Goal: Find specific page/section: Find specific page/section

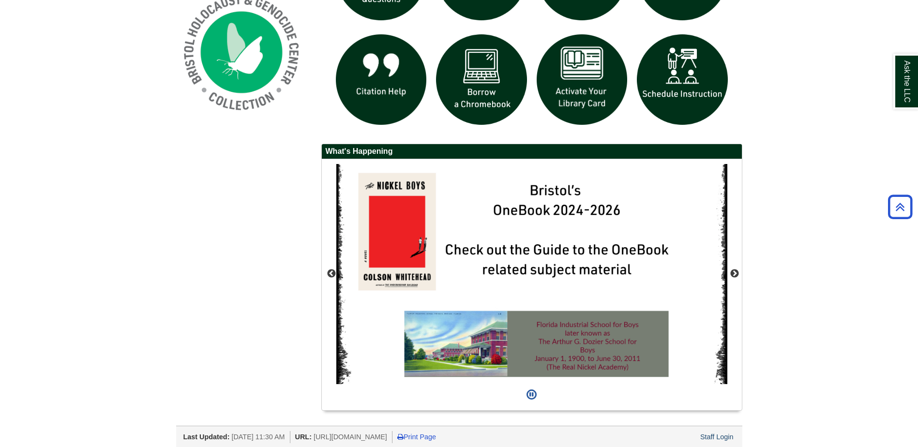
scroll to position [790, 0]
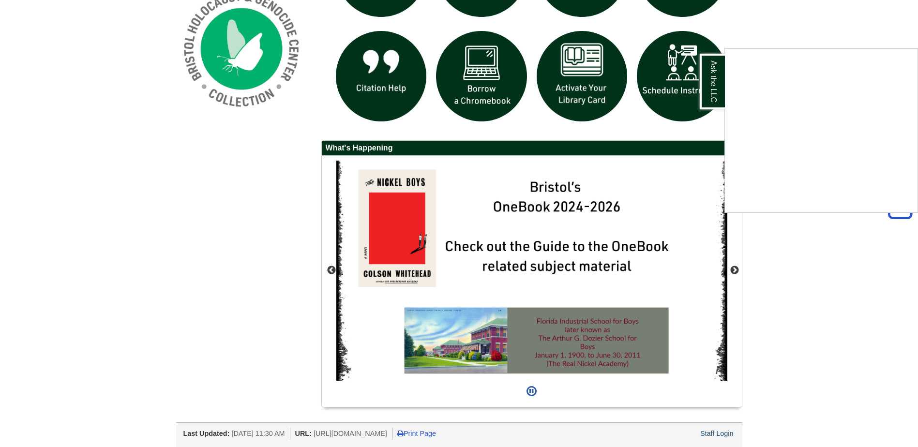
click at [733, 270] on div "Ask the LLC" at bounding box center [459, 223] width 918 height 447
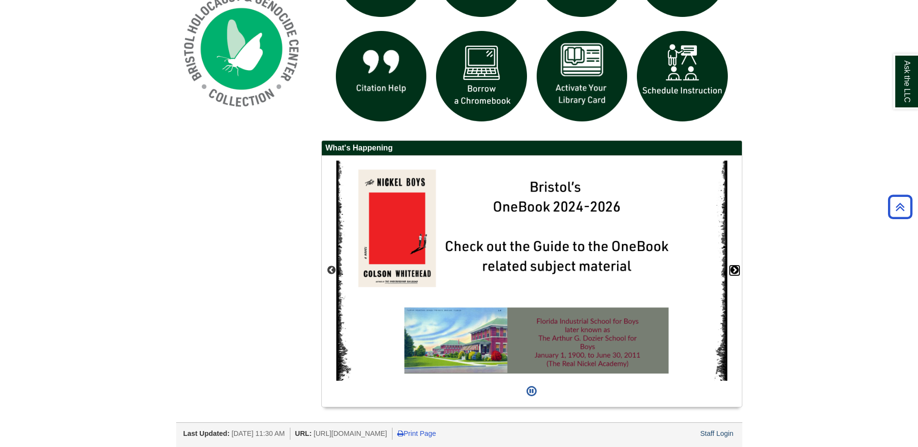
click at [734, 270] on button "Next" at bounding box center [735, 271] width 10 height 10
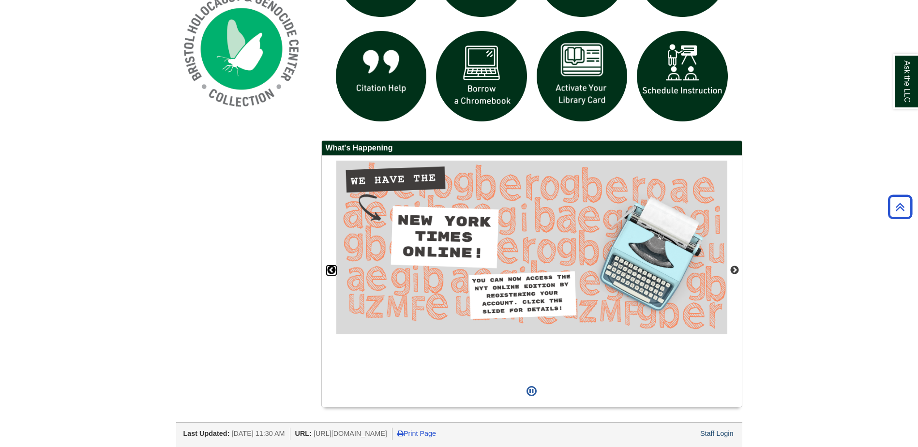
click at [331, 269] on button "Previous" at bounding box center [332, 271] width 10 height 10
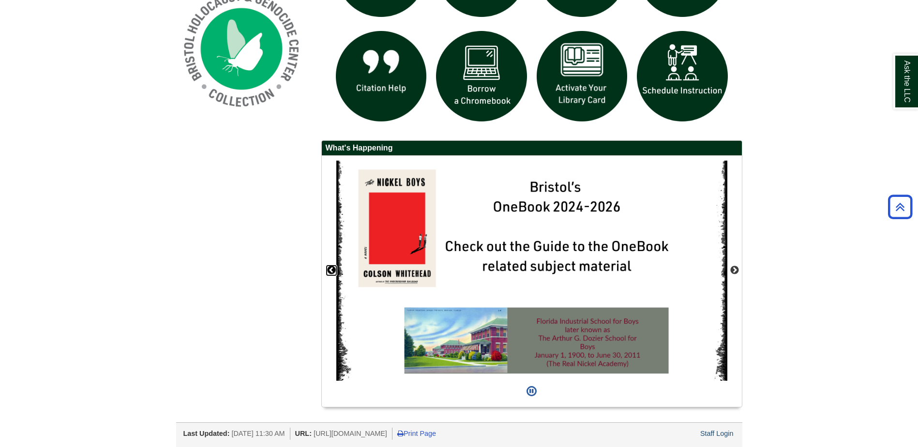
click at [331, 269] on button "Previous" at bounding box center [332, 271] width 10 height 10
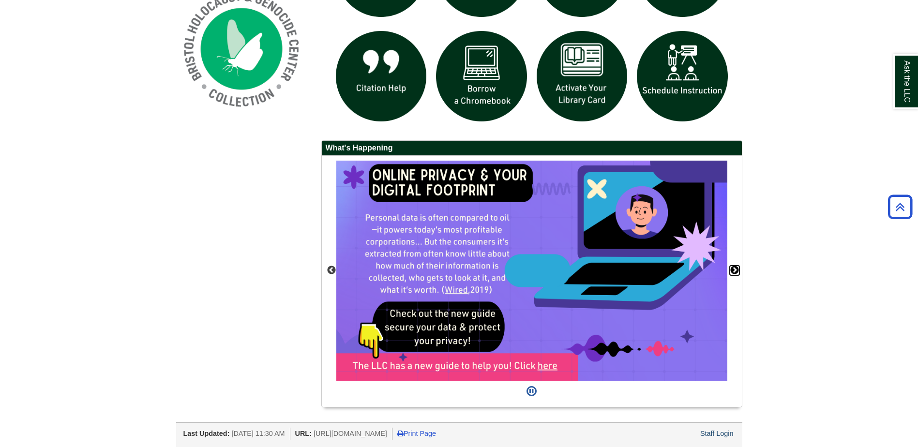
click at [734, 270] on button "Next" at bounding box center [735, 271] width 10 height 10
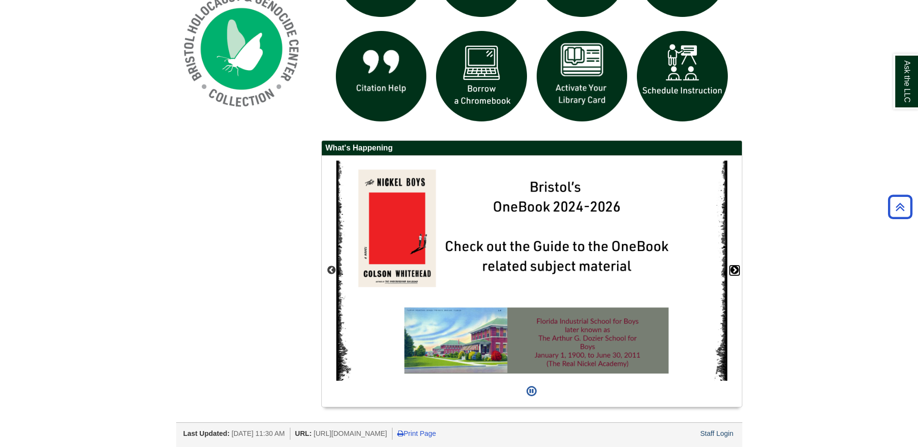
click at [734, 270] on button "Next" at bounding box center [735, 271] width 10 height 10
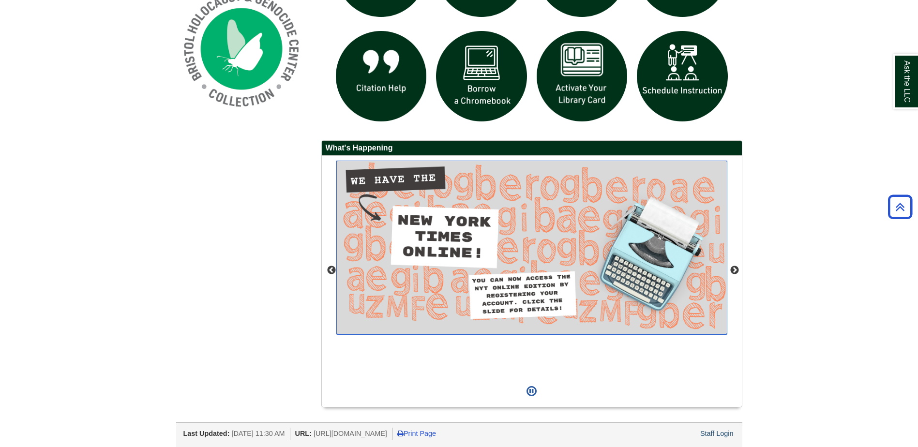
click at [573, 242] on img "slideshow" at bounding box center [531, 248] width 391 height 174
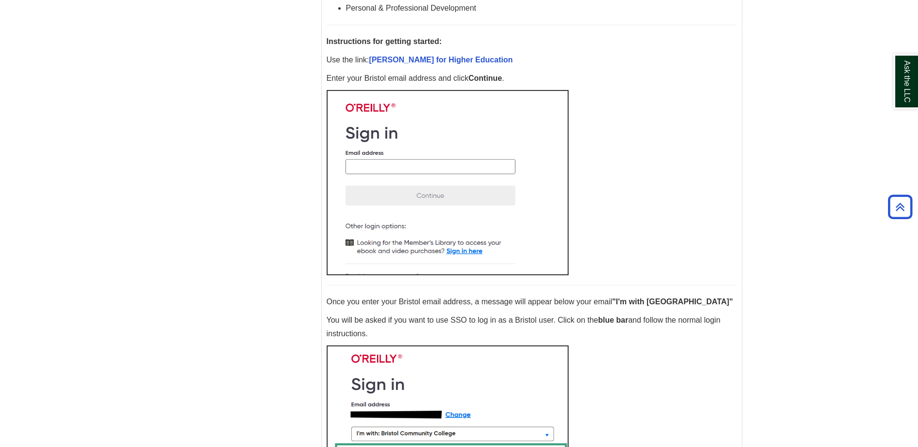
scroll to position [484, 0]
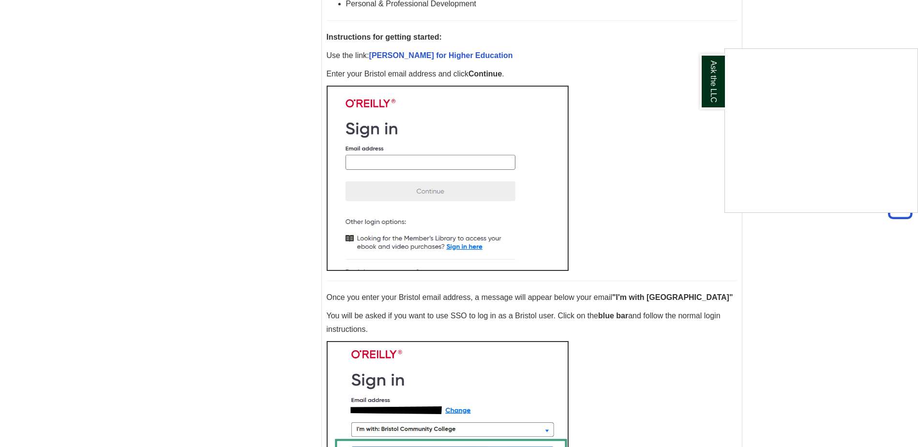
click at [431, 168] on div "Ask the LLC" at bounding box center [459, 223] width 918 height 447
click at [433, 162] on img at bounding box center [448, 178] width 242 height 185
click at [368, 162] on img at bounding box center [448, 178] width 242 height 185
click at [358, 161] on img at bounding box center [448, 178] width 242 height 185
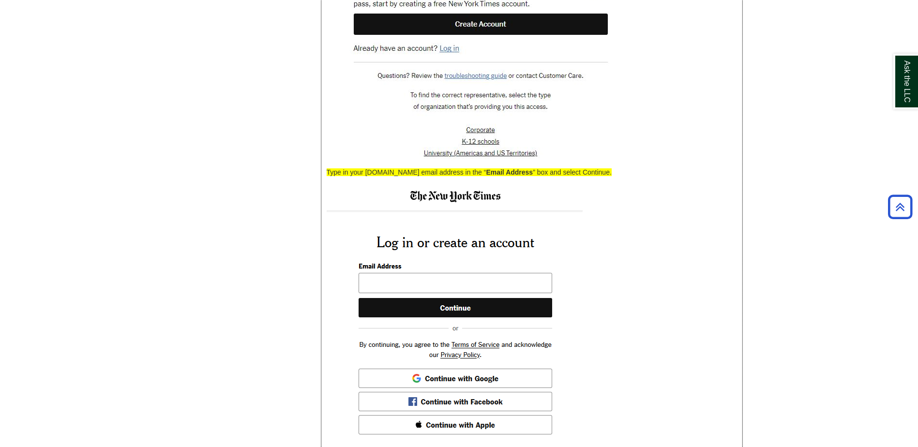
scroll to position [1646, 0]
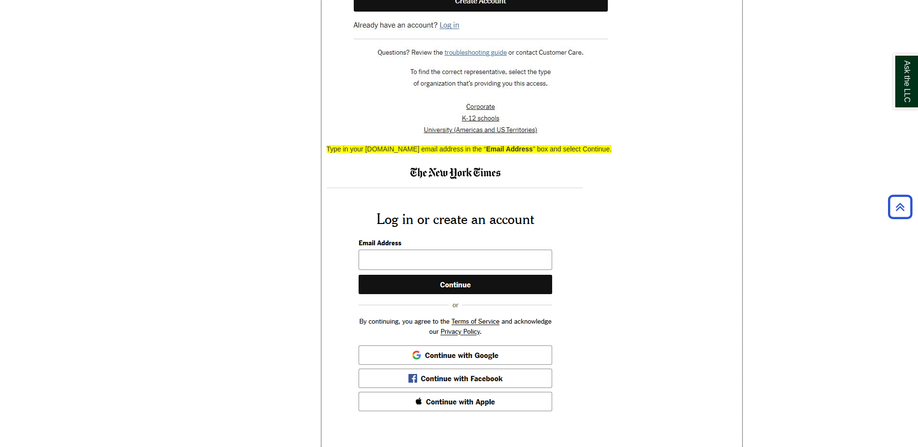
click at [407, 270] on img at bounding box center [455, 293] width 256 height 265
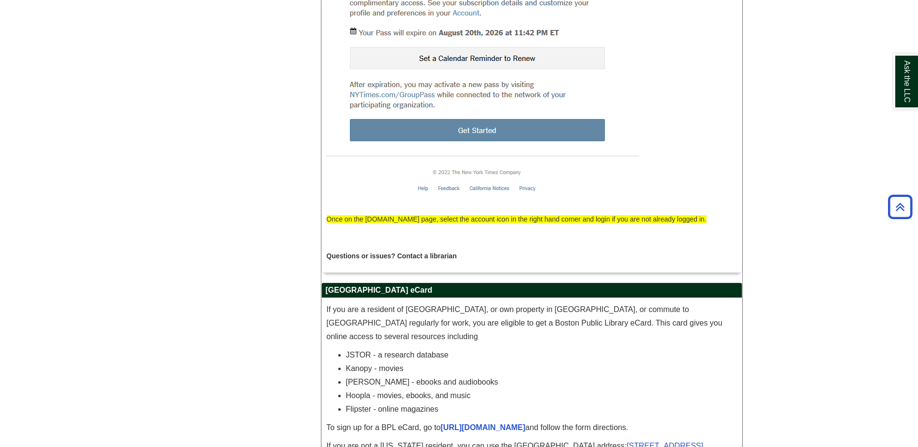
scroll to position [2711, 0]
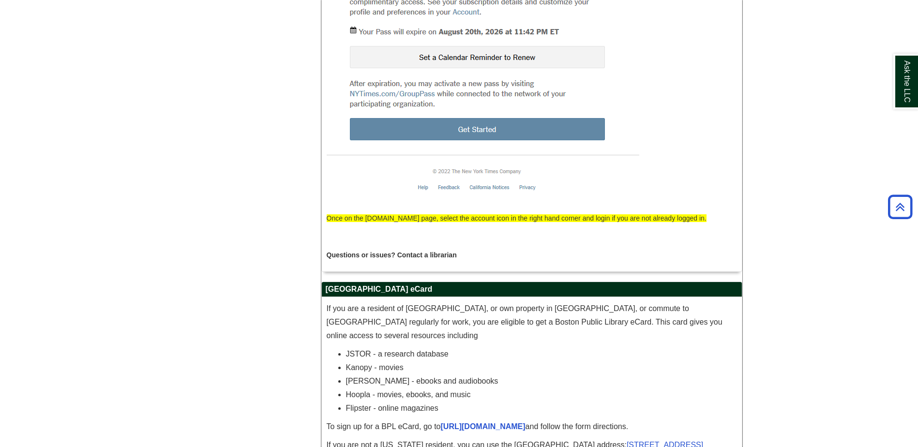
click at [530, 130] on img at bounding box center [483, 71] width 313 height 271
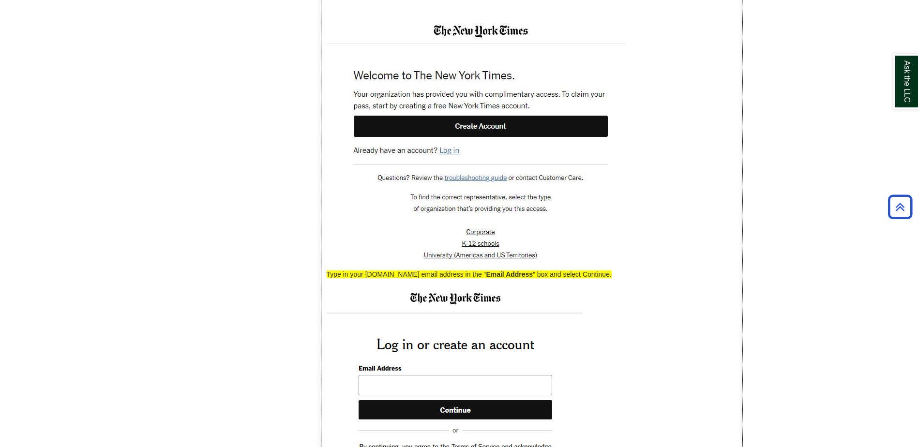
scroll to position [1458, 0]
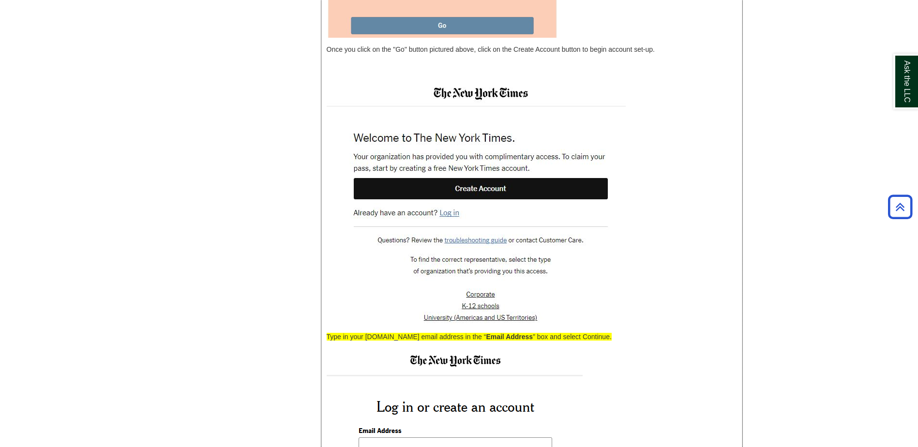
click at [478, 196] on img at bounding box center [476, 202] width 299 height 246
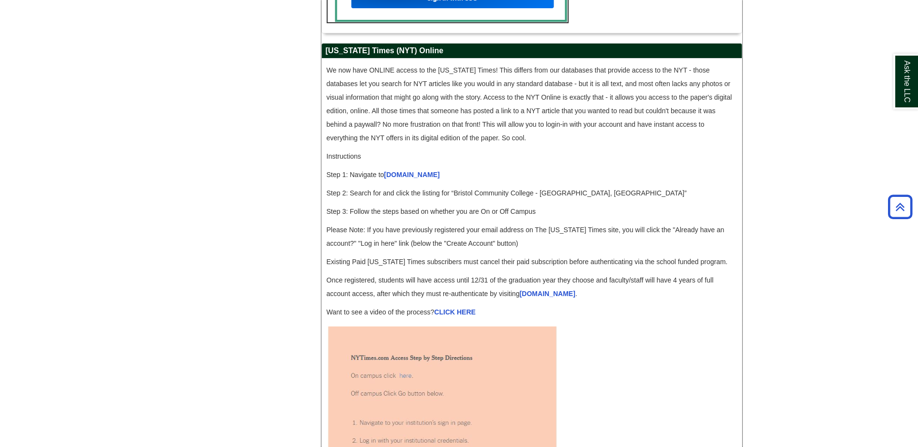
scroll to position [926, 0]
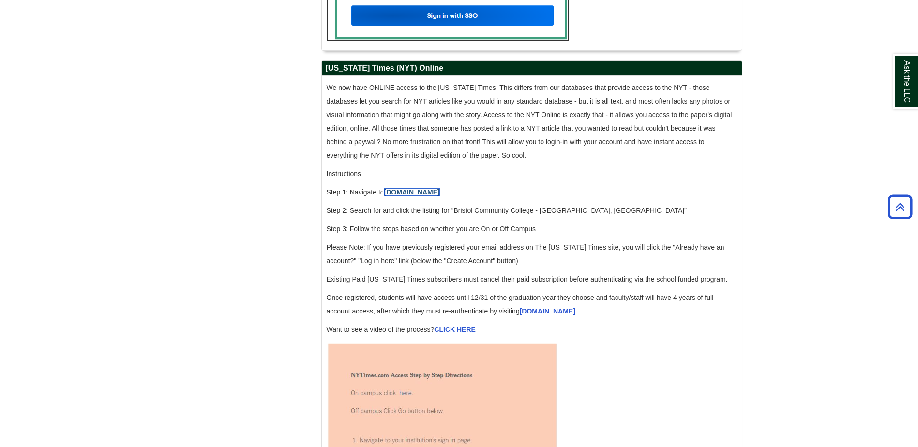
click at [422, 196] on link "[DOMAIN_NAME]" at bounding box center [412, 192] width 56 height 8
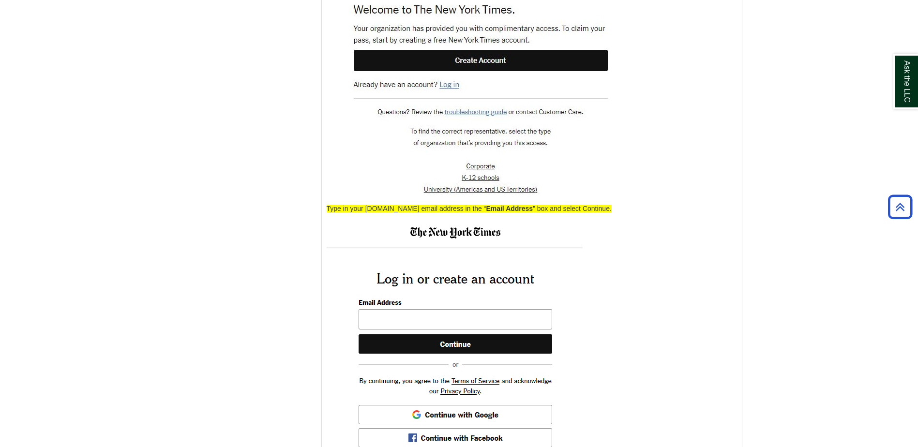
scroll to position [1604, 0]
